Goal: Find specific page/section: Find specific page/section

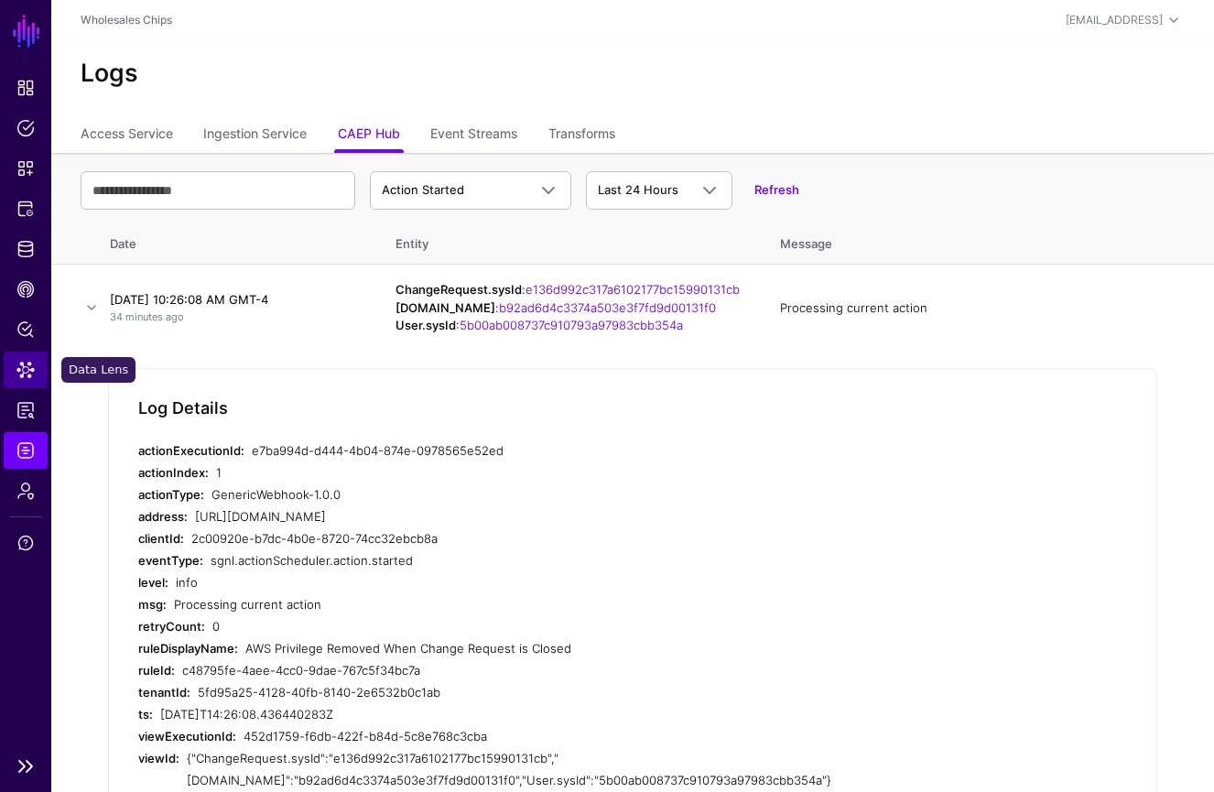
click at [37, 373] on link "Data Lens" at bounding box center [26, 369] width 44 height 37
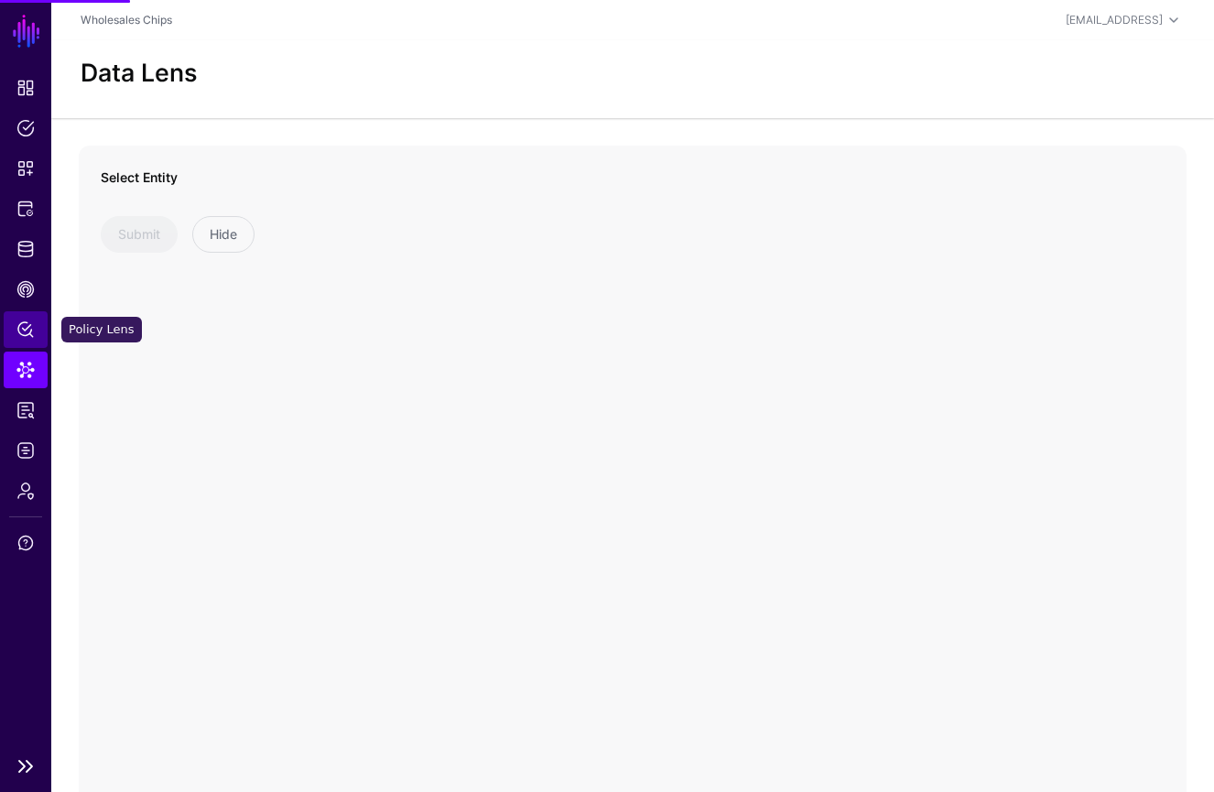
click at [32, 337] on span "Policy Lens" at bounding box center [25, 329] width 18 height 18
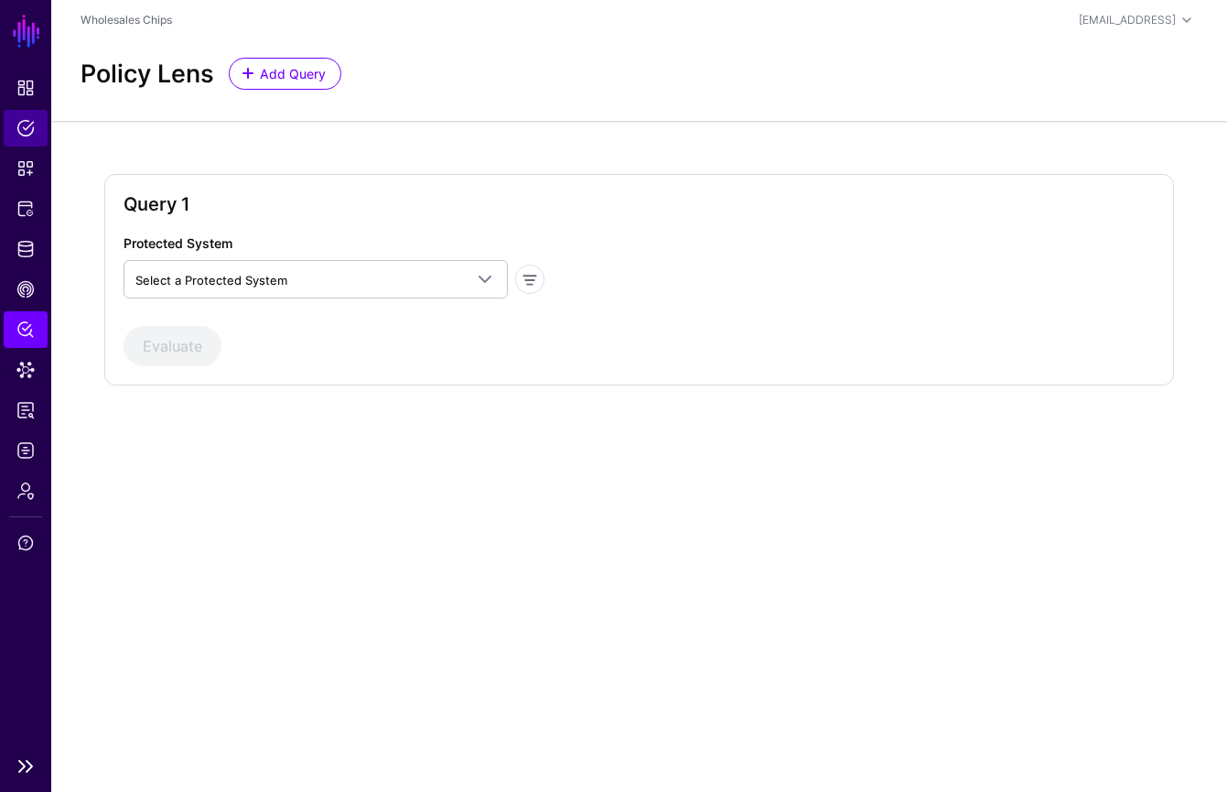
click at [41, 134] on link "Policies" at bounding box center [26, 128] width 44 height 37
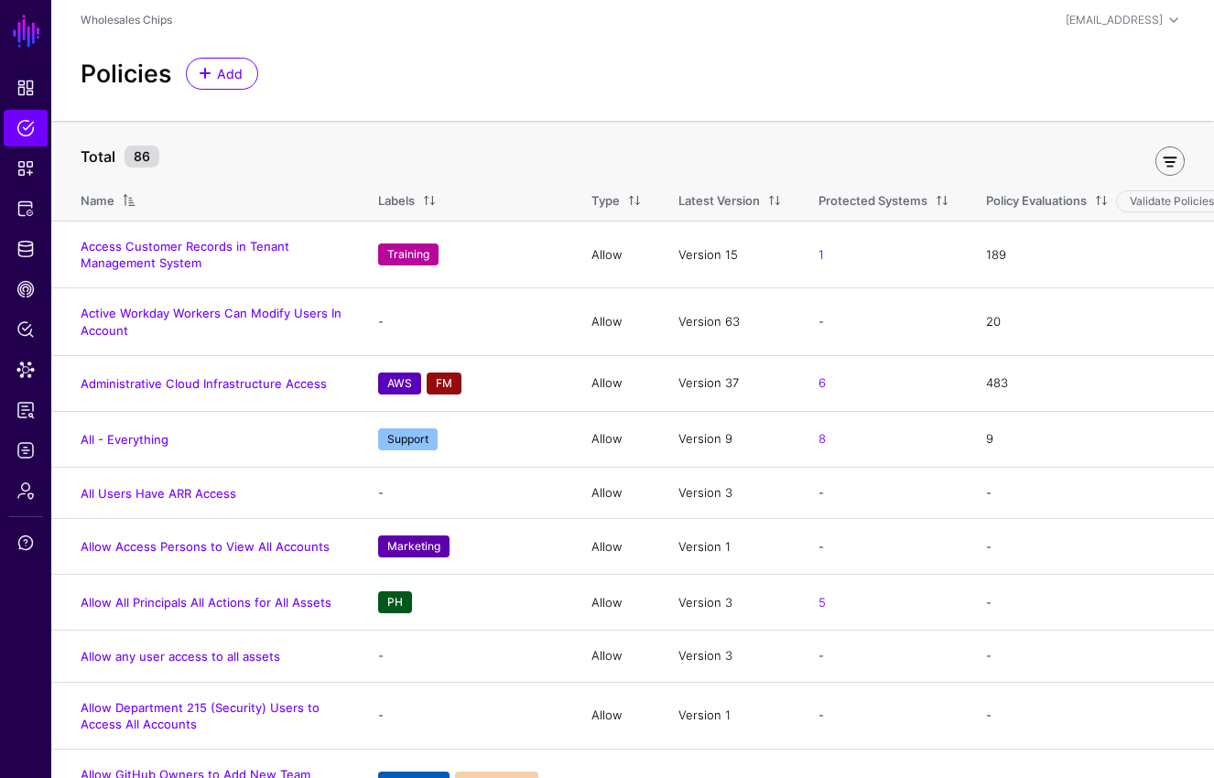
click at [1178, 168] on link at bounding box center [1169, 160] width 29 height 29
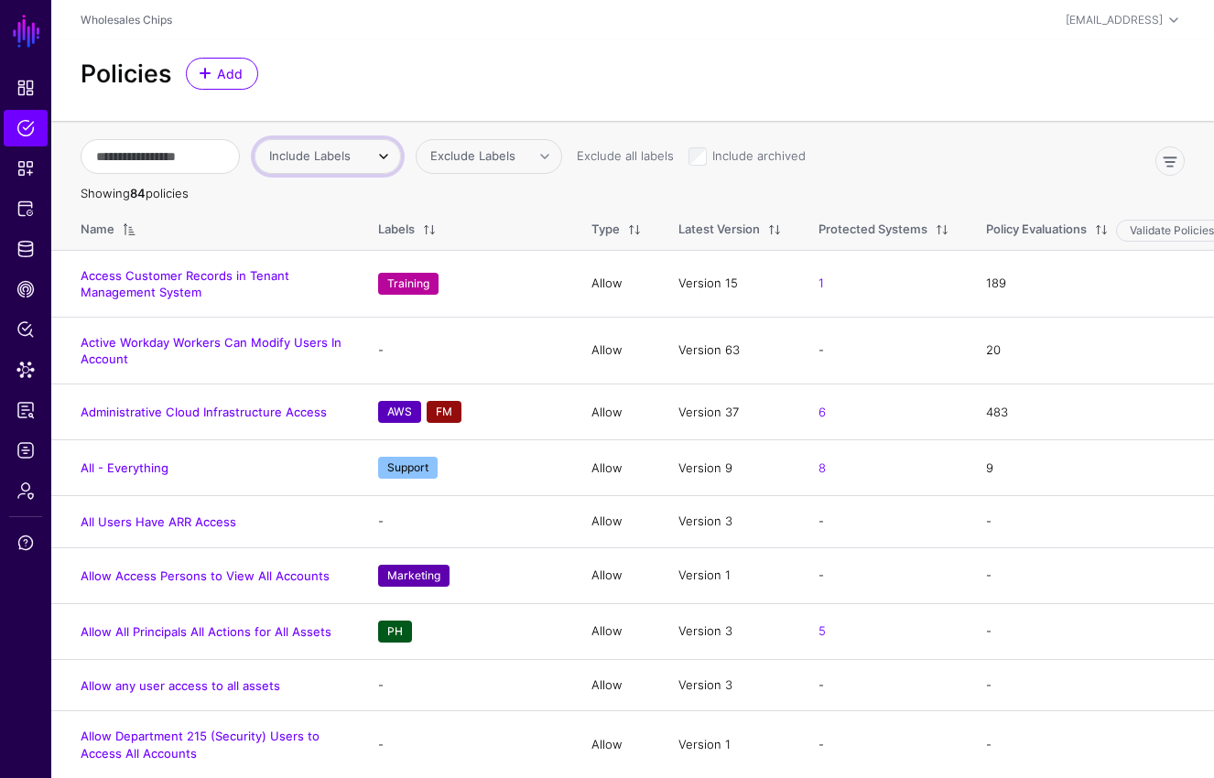
click at [351, 160] on span "Include Labels" at bounding box center [309, 155] width 81 height 15
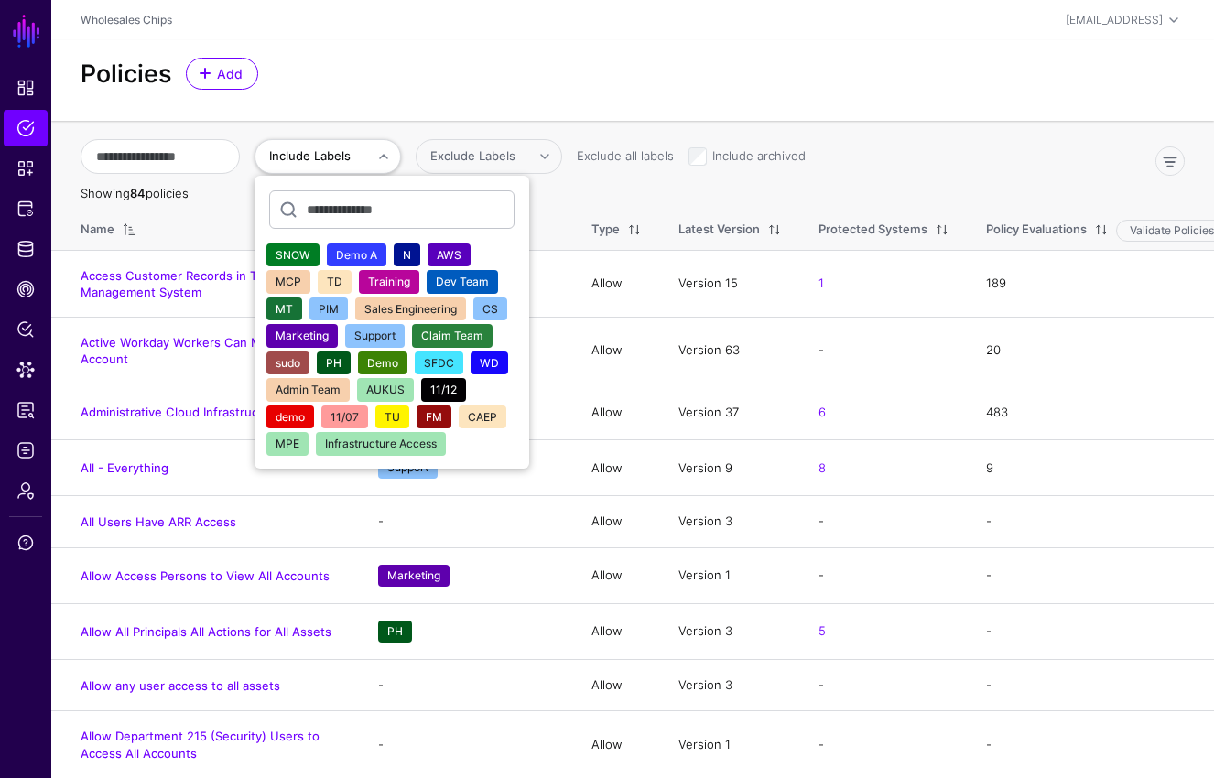
click at [470, 255] on button "AWS" at bounding box center [448, 255] width 43 height 24
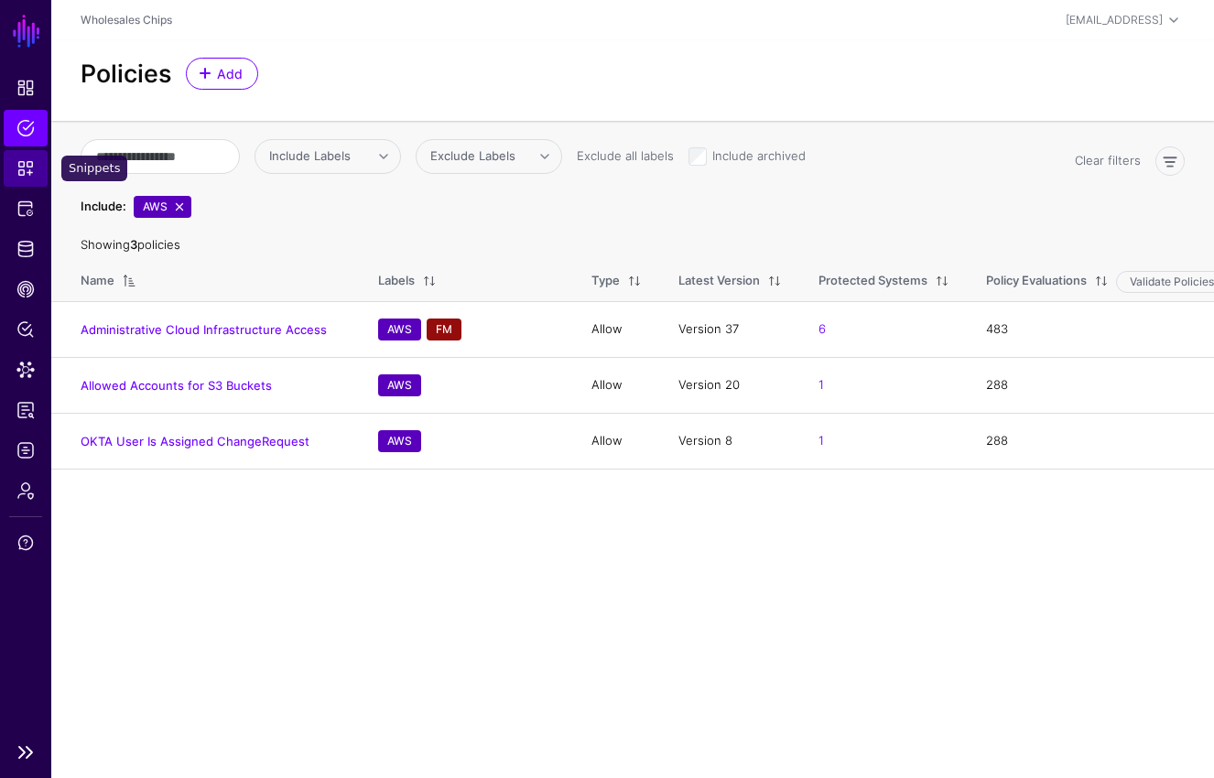
click at [25, 171] on span "Snippets" at bounding box center [25, 168] width 18 height 18
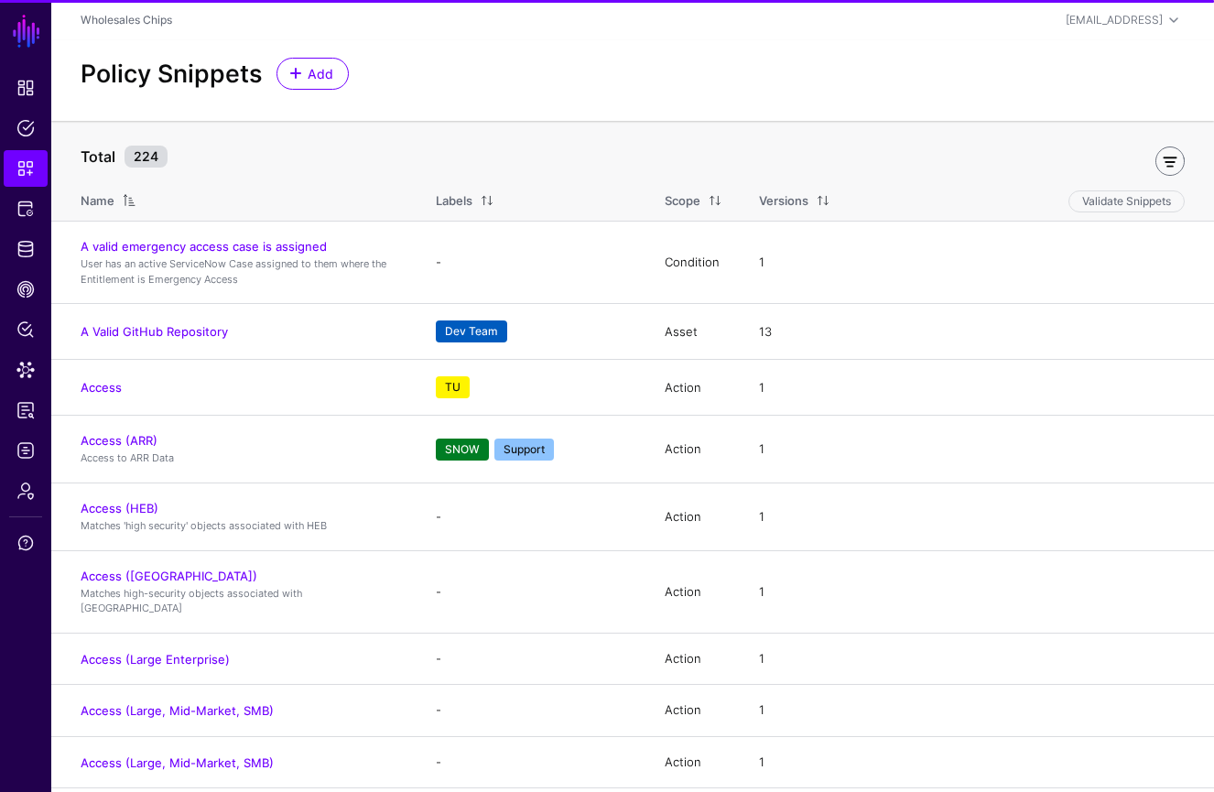
click at [1164, 164] on link at bounding box center [1169, 160] width 29 height 29
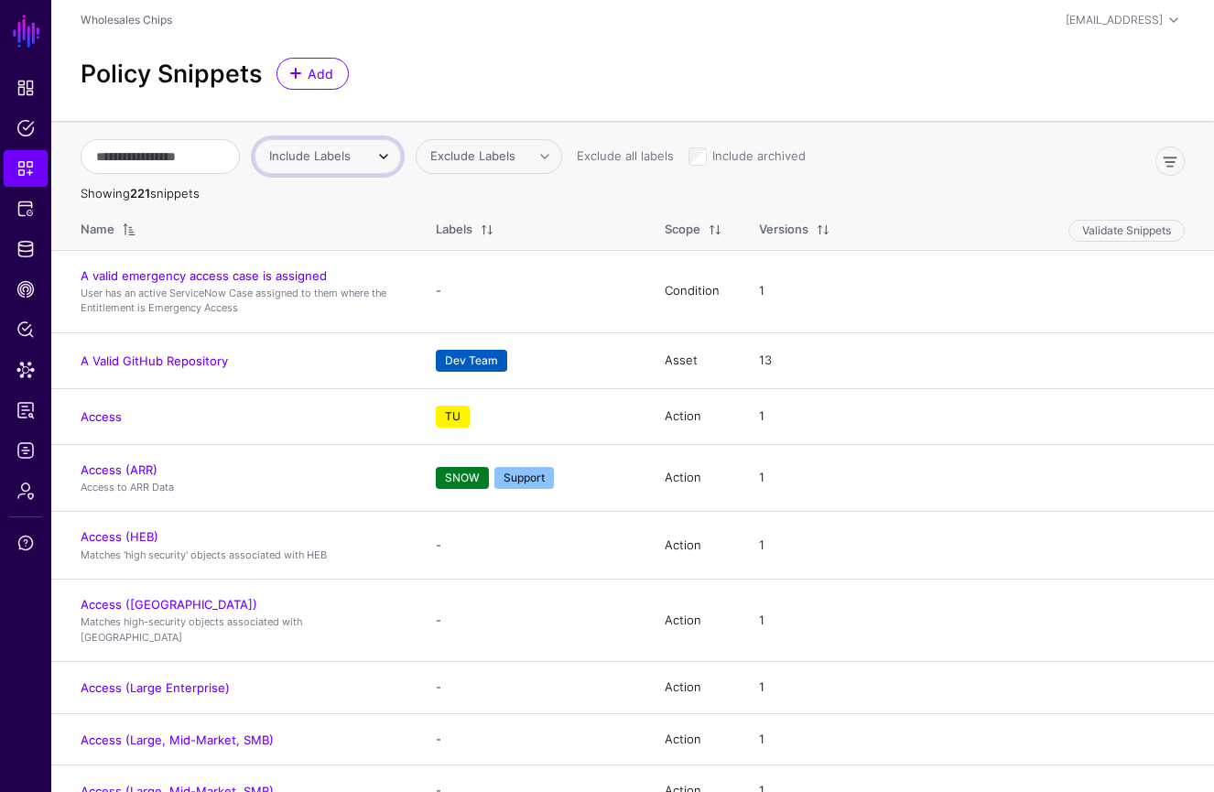
click at [401, 161] on link "Include Labels" at bounding box center [327, 156] width 146 height 35
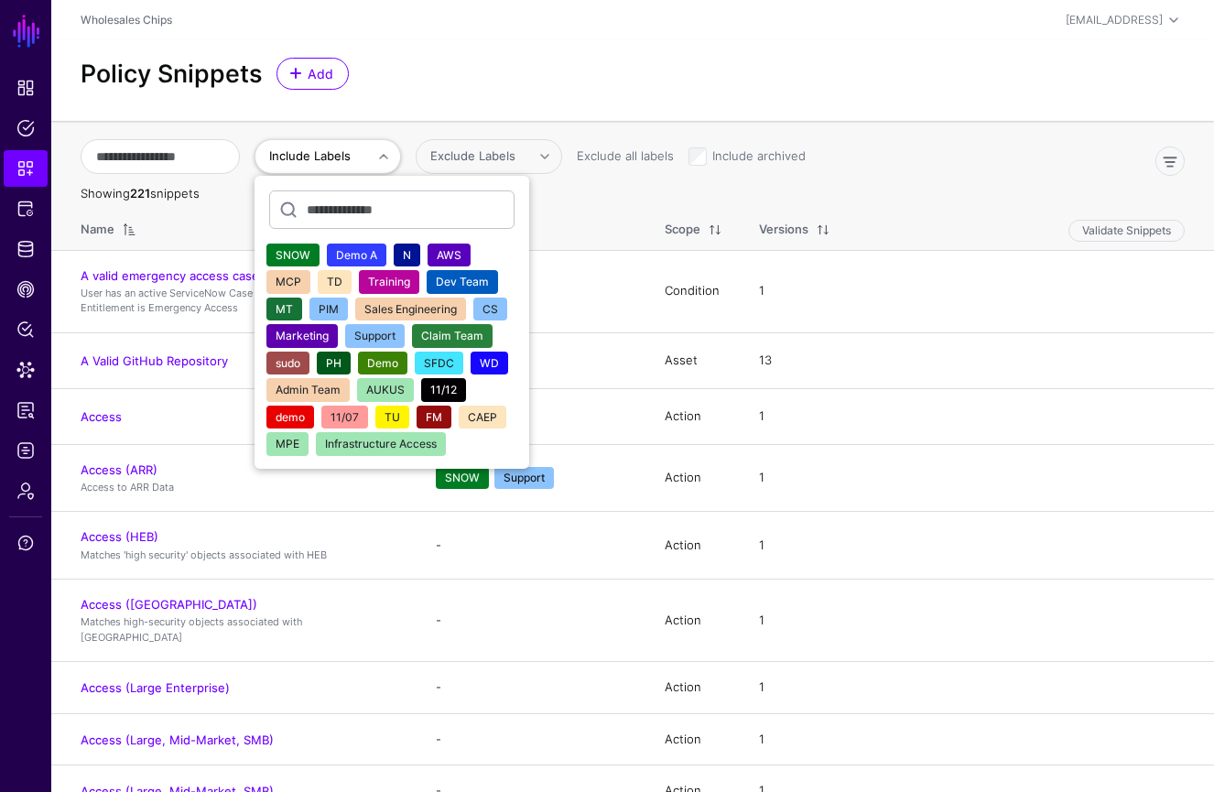
click at [461, 258] on span "AWS" at bounding box center [449, 255] width 25 height 14
